Goal: Task Accomplishment & Management: Manage account settings

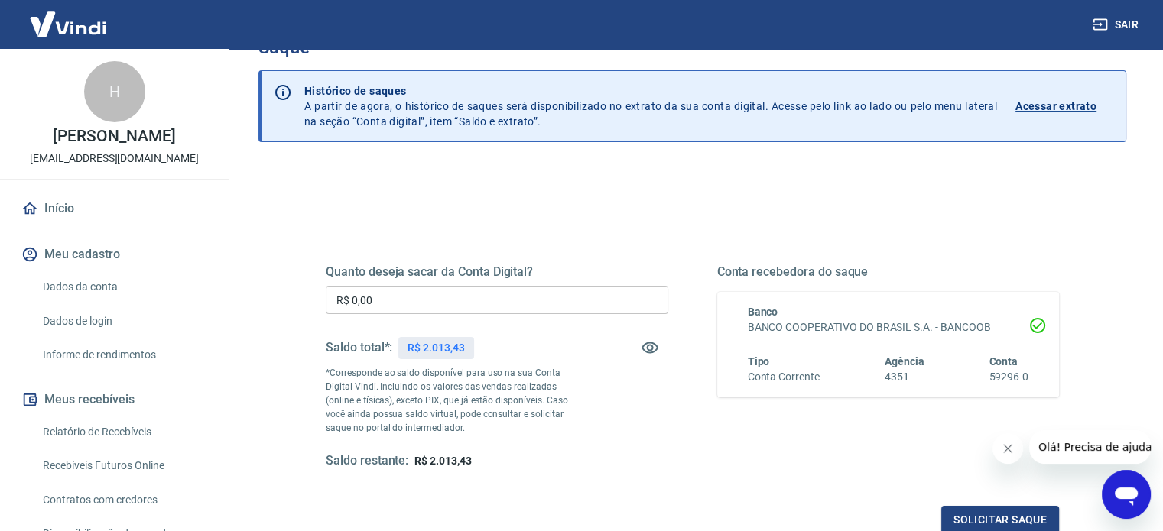
scroll to position [76, 0]
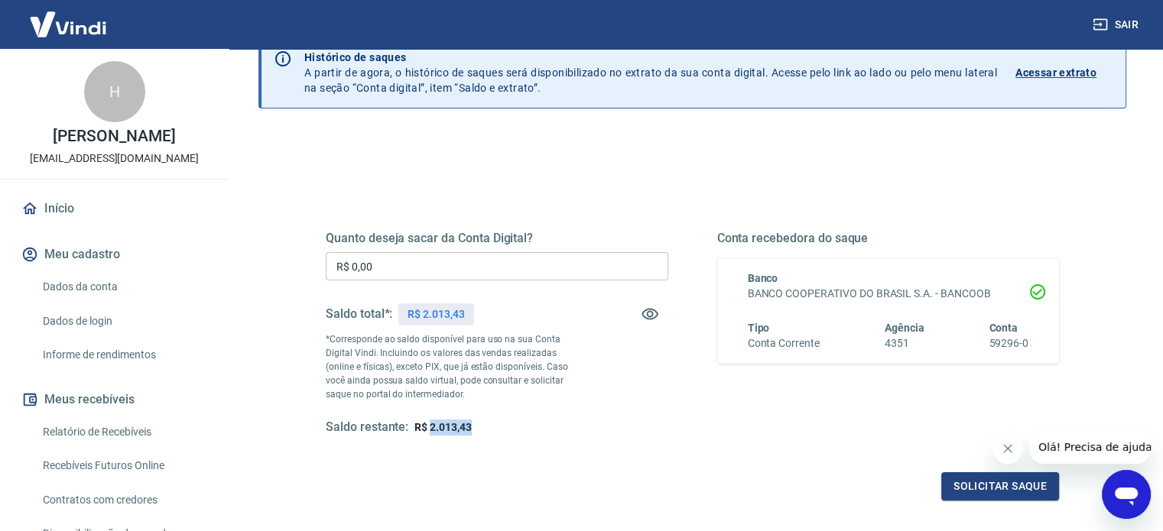
drag, startPoint x: 431, startPoint y: 429, endPoint x: 474, endPoint y: 430, distance: 42.8
click at [474, 430] on div "Saldo restante: R$ 2.013,43" at bounding box center [497, 428] width 343 height 16
copy span "2.013,43"
